Goal: Register for event/course

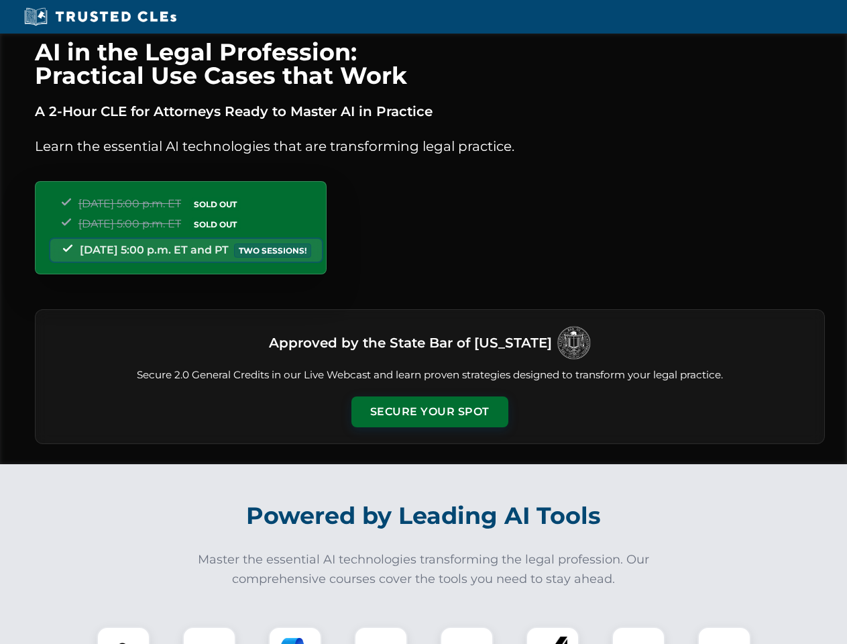
click at [429, 412] on button "Secure Your Spot" at bounding box center [429, 411] width 157 height 31
